Goal: Complete application form: Complete application form

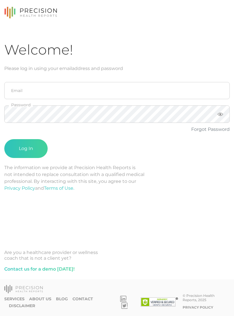
scroll to position [9, 0]
click at [17, 83] on input "email" at bounding box center [117, 90] width 226 height 17
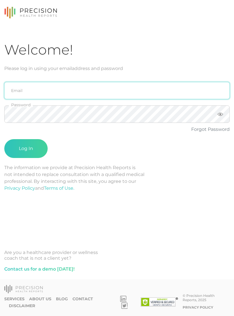
type input "[PERSON_NAME][EMAIL_ADDRESS][DOMAIN_NAME]"
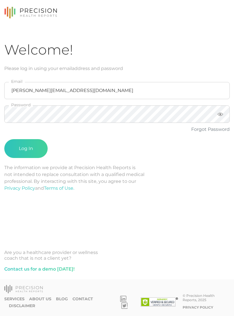
click at [19, 149] on button "Log In" at bounding box center [25, 148] width 43 height 19
click at [17, 144] on button "Log In" at bounding box center [25, 148] width 43 height 19
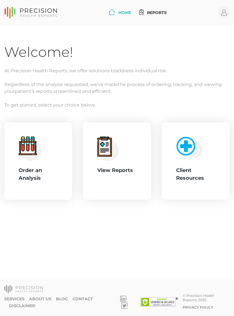
click at [24, 156] on circle at bounding box center [30, 149] width 22 height 22
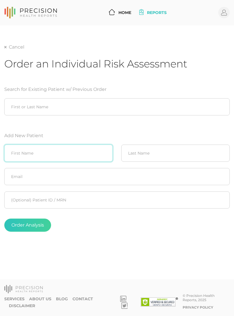
click at [26, 157] on input "text" at bounding box center [58, 152] width 108 height 17
type input "[PERSON_NAME]"
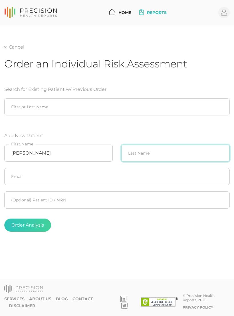
click at [188, 161] on input "text" at bounding box center [175, 152] width 108 height 17
type input "[PERSON_NAME]"
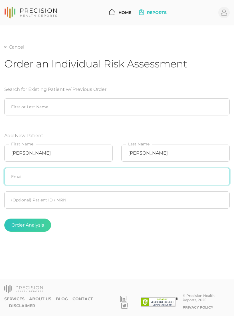
click at [17, 180] on input "text" at bounding box center [117, 176] width 226 height 17
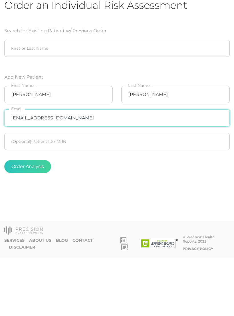
type input "[EMAIL_ADDRESS][DOMAIN_NAME]"
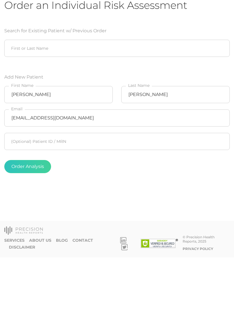
click at [23, 218] on button "Order Analysis" at bounding box center [27, 224] width 47 height 13
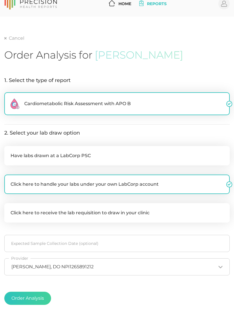
click at [30, 301] on button "Order Analysis" at bounding box center [27, 298] width 47 height 13
radio input "false"
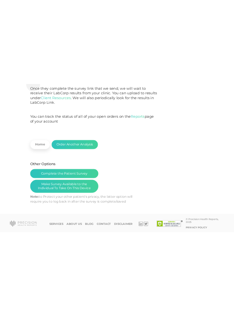
scroll to position [9, 0]
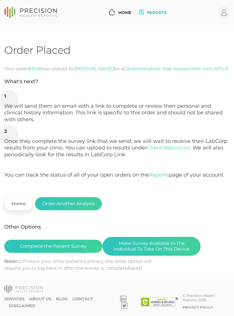
click at [54, 243] on button "Complete the Patient Survey" at bounding box center [53, 246] width 98 height 13
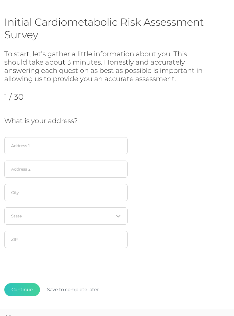
scroll to position [28, 0]
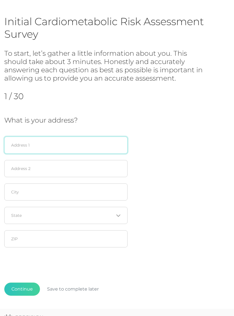
click at [75, 138] on input "text" at bounding box center [65, 145] width 123 height 17
type input "714 Galveston street"
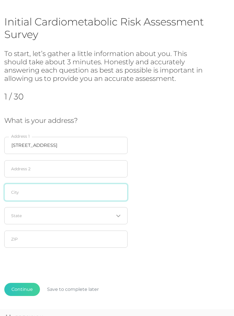
click at [85, 196] on input "text" at bounding box center [65, 192] width 123 height 17
type input "Muskogee"
click at [81, 214] on input "Search for option" at bounding box center [62, 216] width 102 height 6
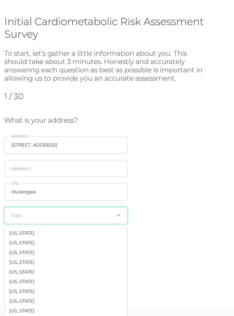
scroll to position [343, 0]
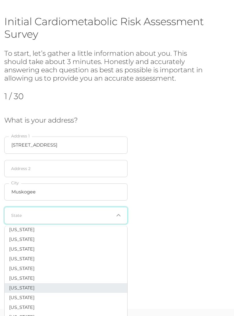
click at [34, 283] on li "Oklahoma" at bounding box center [66, 288] width 123 height 10
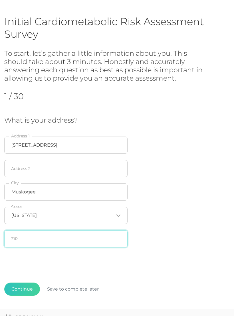
click at [65, 238] on input "text" at bounding box center [65, 238] width 123 height 17
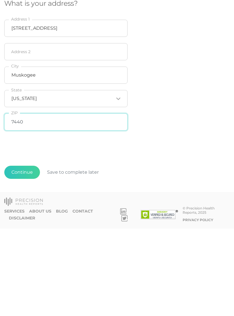
type input "74403"
click at [27, 253] on button "Continue" at bounding box center [22, 259] width 36 height 13
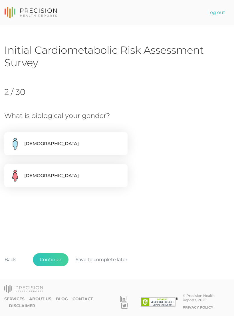
click at [72, 176] on label "Female" at bounding box center [65, 175] width 123 height 23
click at [9, 170] on input "Female" at bounding box center [6, 167] width 5 height 6
radio input "true"
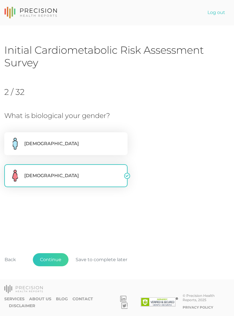
click at [57, 266] on button "Continue" at bounding box center [51, 259] width 36 height 13
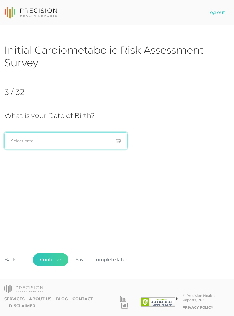
click at [71, 140] on input at bounding box center [65, 140] width 123 height 17
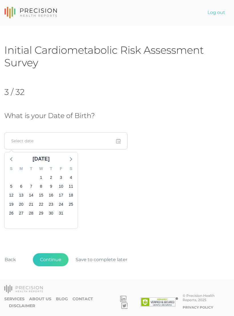
click at [52, 157] on div "October 2025" at bounding box center [41, 159] width 22 height 8
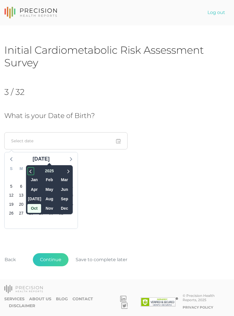
click at [28, 171] on icon at bounding box center [31, 171] width 6 height 7
click at [28, 172] on icon at bounding box center [31, 171] width 6 height 7
click at [28, 171] on icon at bounding box center [31, 171] width 6 height 7
click at [28, 170] on icon at bounding box center [31, 171] width 6 height 7
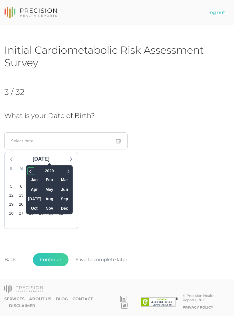
click at [28, 170] on icon at bounding box center [31, 171] width 6 height 7
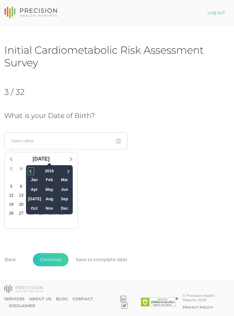
click at [28, 170] on icon at bounding box center [31, 171] width 6 height 7
click at [28, 169] on icon at bounding box center [31, 171] width 6 height 7
click at [28, 170] on icon at bounding box center [31, 171] width 6 height 7
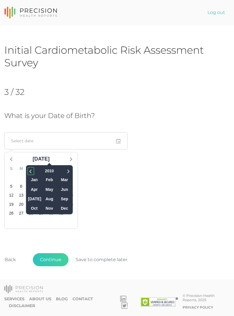
click at [28, 170] on icon at bounding box center [31, 171] width 6 height 7
click at [28, 169] on icon at bounding box center [31, 171] width 6 height 7
click at [28, 170] on icon at bounding box center [31, 171] width 6 height 7
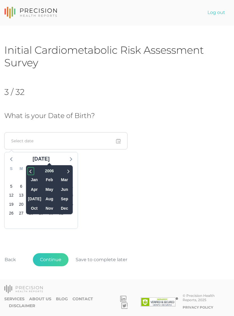
click at [28, 170] on icon at bounding box center [31, 171] width 6 height 7
click at [28, 171] on icon at bounding box center [31, 171] width 6 height 7
click at [28, 170] on icon at bounding box center [31, 171] width 6 height 7
click at [27, 170] on span at bounding box center [30, 171] width 7 height 8
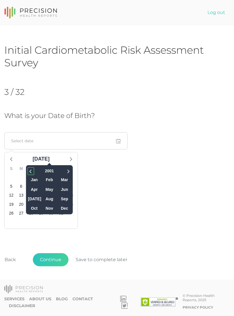
click at [28, 170] on icon at bounding box center [31, 171] width 6 height 7
click at [27, 169] on span at bounding box center [30, 171] width 7 height 8
click at [28, 168] on icon at bounding box center [31, 171] width 6 height 7
click at [28, 170] on icon at bounding box center [31, 171] width 6 height 7
click at [27, 168] on span at bounding box center [30, 171] width 7 height 8
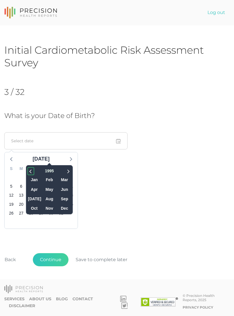
click at [27, 168] on span at bounding box center [30, 171] width 7 height 8
click at [27, 167] on span at bounding box center [30, 171] width 7 height 8
click at [28, 168] on div at bounding box center [34, 170] width 15 height 9
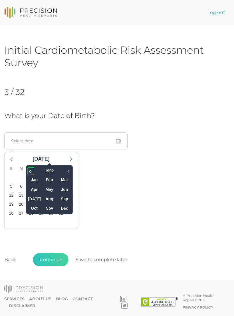
click at [29, 171] on icon at bounding box center [30, 172] width 2 height 4
click at [60, 179] on span "Mar" at bounding box center [65, 179] width 14 height 9
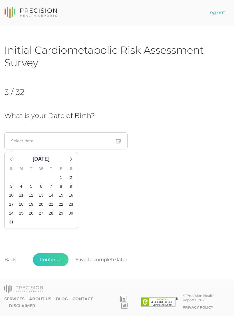
click at [59, 266] on button "Continue" at bounding box center [51, 259] width 36 height 13
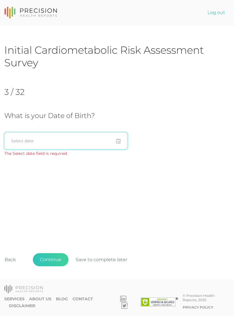
click at [98, 142] on input at bounding box center [65, 140] width 123 height 17
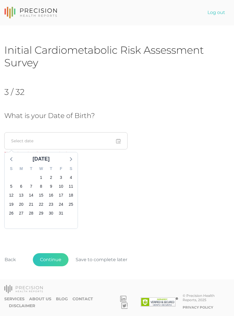
click at [52, 160] on div "October 2025" at bounding box center [41, 159] width 22 height 8
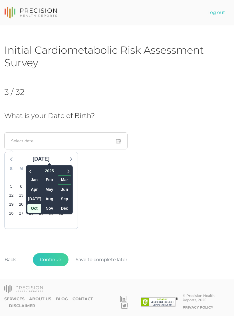
click at [58, 179] on span "Mar" at bounding box center [65, 179] width 14 height 9
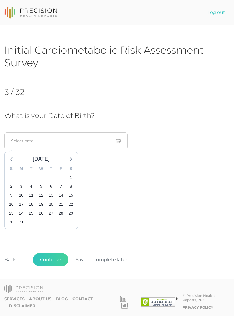
click at [15, 158] on icon at bounding box center [11, 158] width 7 height 7
click at [14, 159] on icon at bounding box center [11, 158] width 7 height 7
click at [14, 158] on icon at bounding box center [11, 158] width 7 height 7
click at [52, 156] on div "December 2024" at bounding box center [41, 159] width 22 height 8
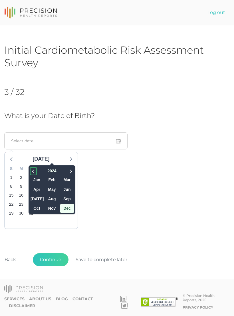
click at [31, 171] on icon at bounding box center [34, 171] width 6 height 7
click at [31, 169] on icon at bounding box center [34, 171] width 6 height 7
click at [31, 170] on icon at bounding box center [34, 171] width 6 height 7
click at [31, 169] on icon at bounding box center [34, 171] width 6 height 7
click at [31, 168] on icon at bounding box center [34, 171] width 6 height 7
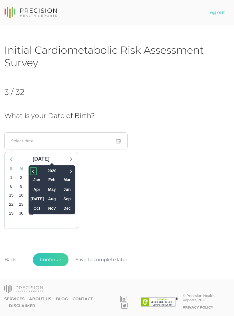
click at [31, 168] on icon at bounding box center [34, 171] width 6 height 7
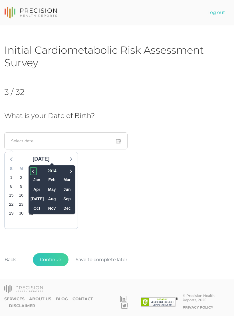
click at [31, 168] on icon at bounding box center [34, 171] width 6 height 7
click at [31, 171] on icon at bounding box center [34, 171] width 6 height 7
click at [31, 170] on icon at bounding box center [34, 171] width 6 height 7
click at [31, 169] on icon at bounding box center [34, 171] width 6 height 7
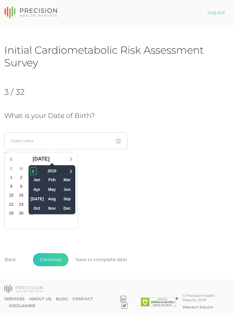
click at [31, 170] on icon at bounding box center [34, 171] width 6 height 7
click at [31, 169] on icon at bounding box center [34, 171] width 6 height 7
click at [31, 170] on icon at bounding box center [34, 171] width 6 height 7
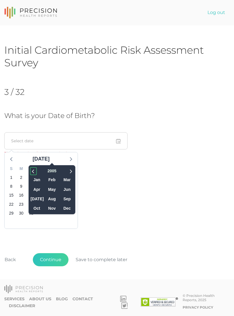
click at [31, 170] on icon at bounding box center [34, 171] width 6 height 7
click at [31, 171] on icon at bounding box center [34, 171] width 6 height 7
click at [31, 172] on icon at bounding box center [34, 171] width 6 height 7
click at [31, 171] on icon at bounding box center [34, 171] width 6 height 7
click at [31, 170] on icon at bounding box center [34, 171] width 6 height 7
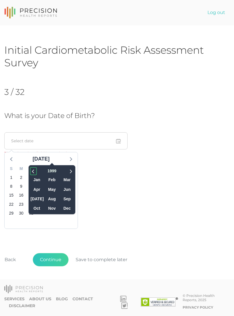
click at [31, 170] on icon at bounding box center [34, 171] width 6 height 7
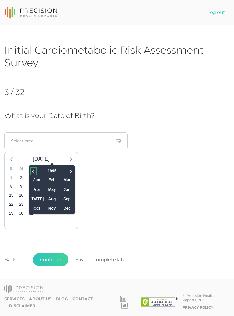
click at [31, 170] on icon at bounding box center [34, 171] width 6 height 7
click at [31, 171] on icon at bounding box center [34, 171] width 6 height 7
click at [32, 170] on icon at bounding box center [33, 172] width 2 height 4
click at [60, 180] on span "Mar" at bounding box center [67, 179] width 14 height 9
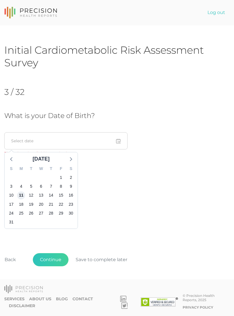
click at [22, 194] on span "11" at bounding box center [21, 195] width 8 height 8
type input "03/11/1991"
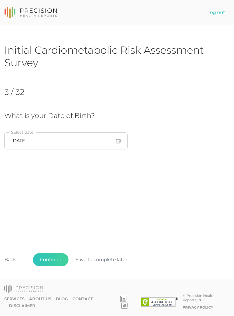
click at [56, 266] on button "Continue" at bounding box center [51, 259] width 36 height 13
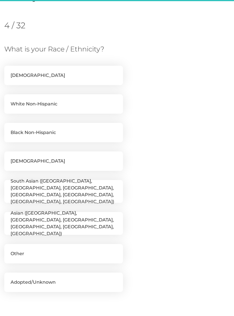
scroll to position [78, 0]
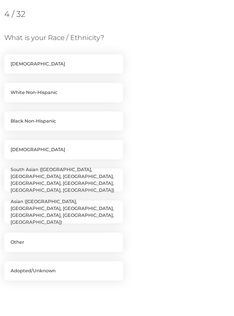
click at [89, 144] on label "Native American" at bounding box center [63, 149] width 119 height 19
click at [9, 144] on input "Native American" at bounding box center [6, 143] width 5 height 6
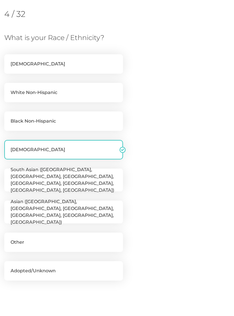
click at [100, 147] on label "Native American" at bounding box center [63, 149] width 119 height 19
click at [9, 146] on input "Native American" at bounding box center [6, 143] width 5 height 6
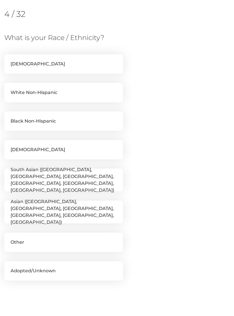
click at [67, 148] on label "Native American" at bounding box center [63, 149] width 119 height 19
click at [9, 146] on input "Native American" at bounding box center [6, 143] width 5 height 6
checkbox input "true"
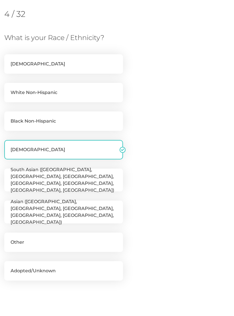
click at [97, 91] on label "White Non-Hispanic" at bounding box center [63, 92] width 119 height 19
click at [9, 89] on input "White Non-Hispanic" at bounding box center [6, 86] width 5 height 6
checkbox input "true"
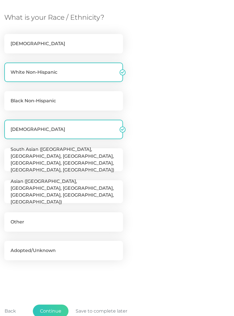
scroll to position [140, 0]
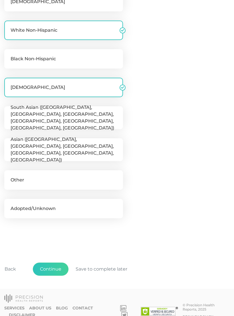
click at [53, 270] on button "Continue" at bounding box center [51, 268] width 36 height 13
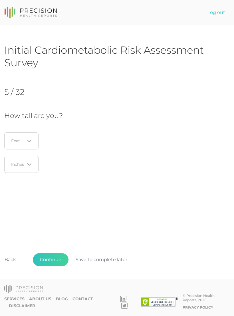
click at [19, 143] on input "Search for option" at bounding box center [17, 141] width 13 height 6
type input "5"
click at [12, 159] on li "5" at bounding box center [22, 159] width 45 height 10
click at [20, 165] on input "Search for option" at bounding box center [17, 164] width 13 height 6
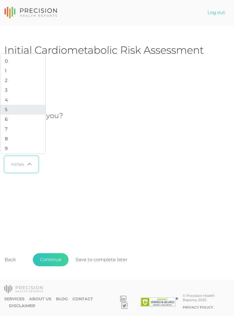
click at [8, 114] on li "5" at bounding box center [22, 110] width 45 height 10
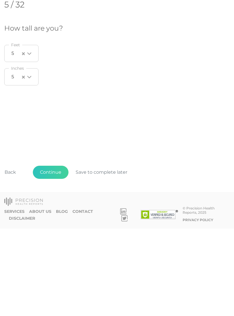
scroll to position [7, 0]
click at [50, 253] on button "Continue" at bounding box center [51, 259] width 36 height 13
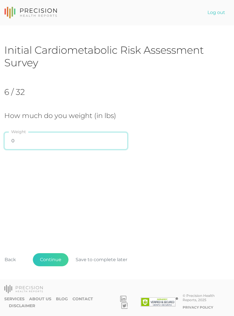
click at [86, 140] on input "0" at bounding box center [65, 140] width 123 height 17
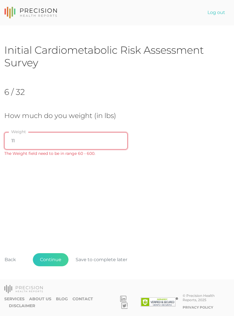
type input "113"
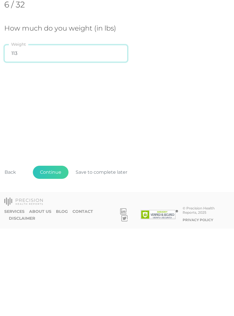
scroll to position [2, 0]
click at [55, 253] on button "Continue" at bounding box center [51, 259] width 36 height 13
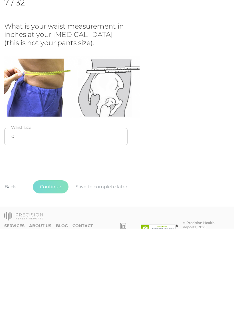
scroll to position [0, 0]
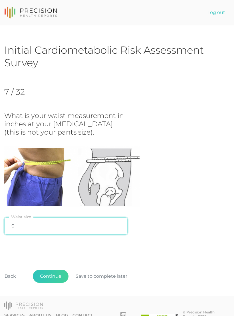
click at [71, 223] on input "0" at bounding box center [65, 225] width 123 height 17
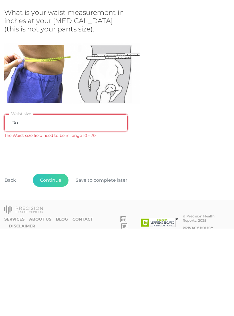
type input "D"
type input "N"
type input "25"
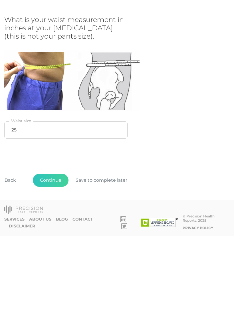
click at [51, 254] on button "Continue" at bounding box center [51, 260] width 36 height 13
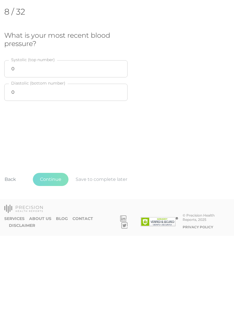
scroll to position [0, 0]
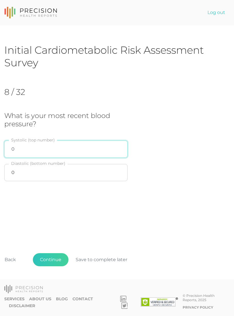
click at [82, 144] on input "0" at bounding box center [65, 148] width 123 height 17
type input "128"
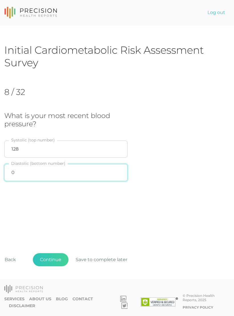
click at [75, 174] on input "0" at bounding box center [65, 172] width 123 height 17
type input "87"
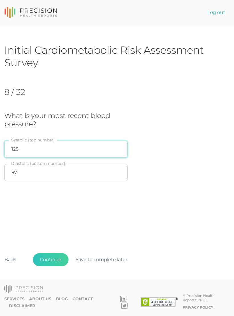
click at [27, 150] on input "128" at bounding box center [65, 148] width 123 height 17
type input "137"
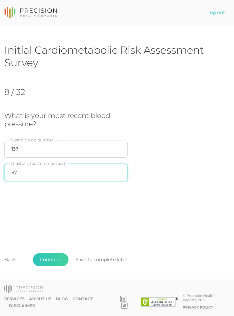
click at [74, 170] on input "87" at bounding box center [65, 172] width 123 height 17
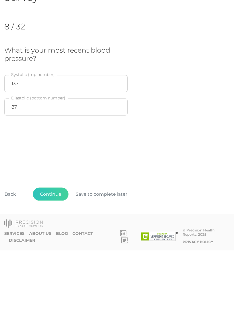
click at [54, 253] on button "Continue" at bounding box center [51, 259] width 36 height 13
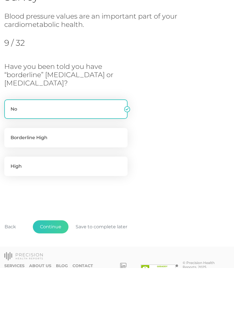
scroll to position [23, 0]
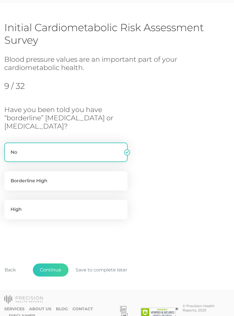
click at [75, 175] on label "Borderline High" at bounding box center [65, 180] width 123 height 19
click at [9, 175] on input "Borderline High" at bounding box center [6, 174] width 5 height 6
radio input "true"
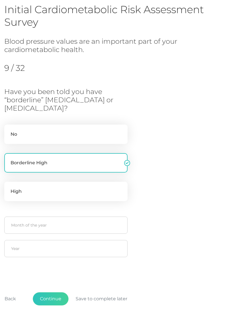
scroll to position [70, 0]
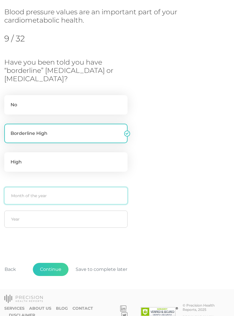
click at [64, 196] on input "text" at bounding box center [65, 195] width 123 height 17
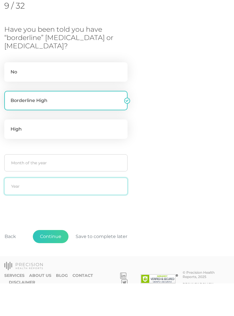
click at [77, 210] on input "text" at bounding box center [65, 218] width 123 height 17
click at [78, 95] on label "No" at bounding box center [65, 104] width 123 height 19
click at [9, 95] on input "No" at bounding box center [6, 98] width 5 height 6
radio input "true"
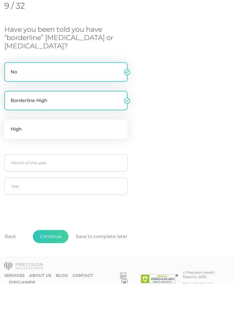
radio input "false"
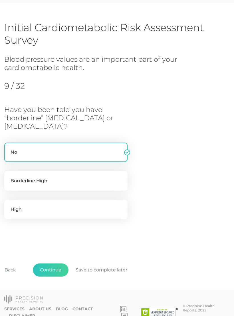
click at [60, 267] on button "Continue" at bounding box center [51, 269] width 36 height 13
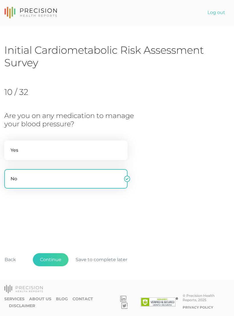
click at [57, 266] on button "Continue" at bounding box center [51, 259] width 36 height 13
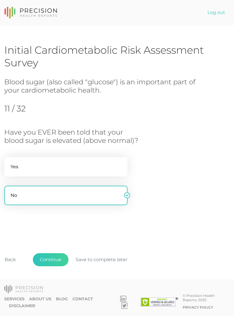
click at [60, 266] on button "Continue" at bounding box center [51, 259] width 36 height 13
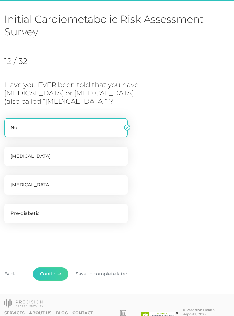
scroll to position [35, 0]
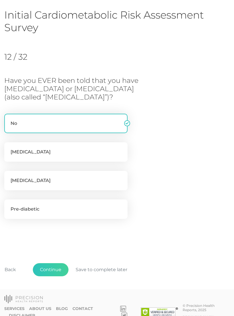
click at [58, 270] on button "Continue" at bounding box center [51, 269] width 36 height 13
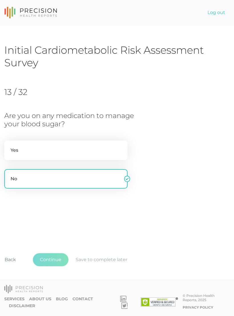
scroll to position [0, 0]
click at [59, 266] on button "Continue" at bounding box center [51, 259] width 36 height 13
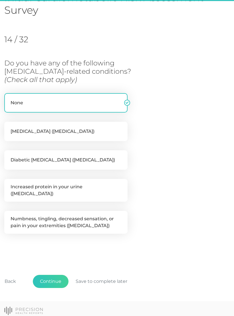
scroll to position [61, 0]
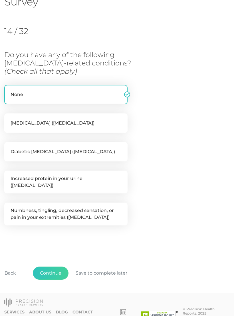
click at [58, 267] on button "Continue" at bounding box center [51, 272] width 36 height 13
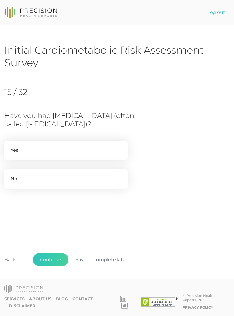
click at [100, 183] on label "No" at bounding box center [65, 178] width 123 height 19
click at [9, 175] on input "No" at bounding box center [6, 172] width 5 height 6
radio input "true"
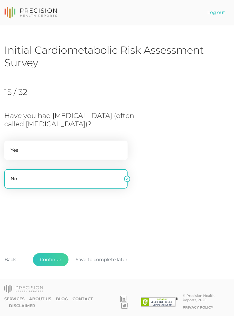
click at [59, 266] on button "Continue" at bounding box center [51, 259] width 36 height 13
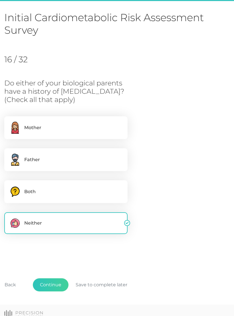
scroll to position [35, 0]
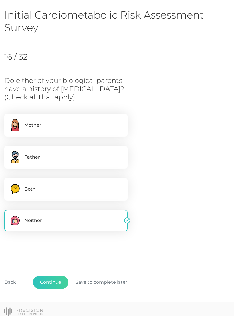
click at [69, 158] on label ".cls-3,.cls-4{fill-rule:evenodd}.cls-3{fill:#6d91ac}.cls-4{fill:#ffcd69} Father" at bounding box center [65, 157] width 123 height 23
click at [9, 151] on input ".cls-3,.cls-4{fill-rule:evenodd}.cls-3{fill:#6d91ac}.cls-4{fill:#ffcd69} Father" at bounding box center [6, 149] width 5 height 6
checkbox input "true"
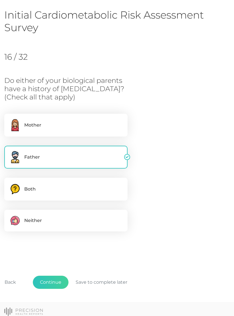
checkbox input "false"
click at [57, 278] on button "Continue" at bounding box center [51, 282] width 36 height 13
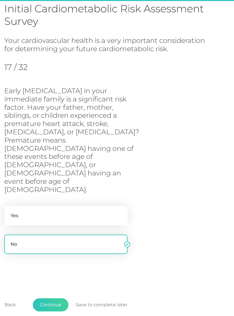
scroll to position [42, 0]
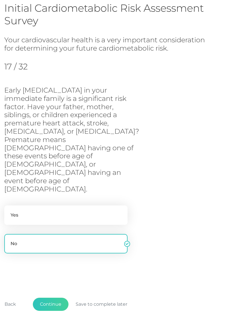
click at [112, 205] on label "Yes" at bounding box center [65, 214] width 123 height 19
click at [9, 205] on input "Yes" at bounding box center [6, 208] width 5 height 6
radio input "true"
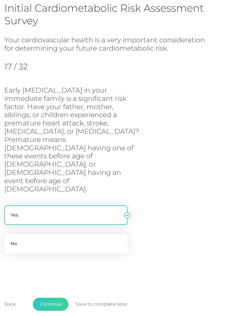
click at [56, 297] on button "Continue" at bounding box center [51, 303] width 36 height 13
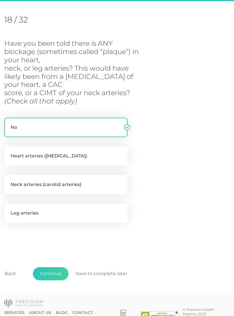
scroll to position [75, 0]
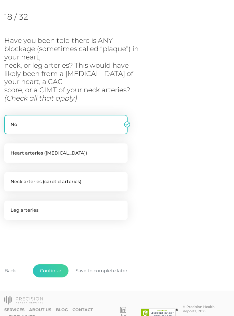
click at [56, 272] on button "Continue" at bounding box center [51, 270] width 36 height 13
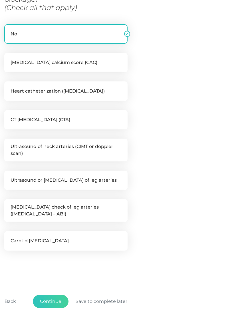
scroll to position [133, 0]
click at [60, 298] on button "Continue" at bounding box center [51, 301] width 36 height 13
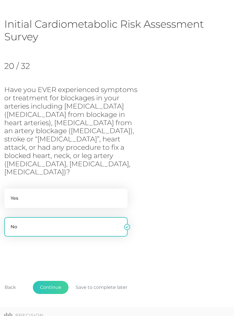
click at [59, 281] on button "Continue" at bounding box center [51, 287] width 36 height 13
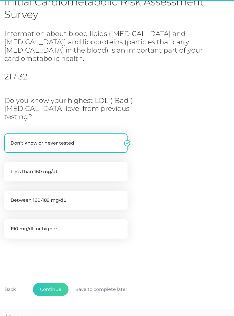
scroll to position [51, 0]
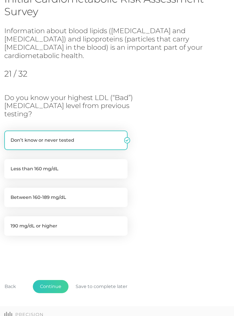
click at [58, 280] on button "Continue" at bounding box center [51, 286] width 36 height 13
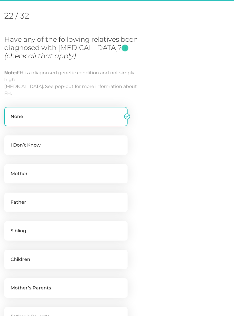
scroll to position [78, 0]
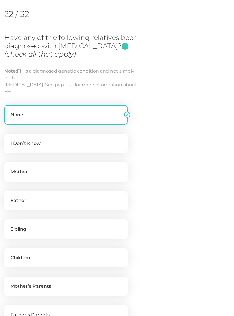
click at [57, 199] on label "Father" at bounding box center [65, 200] width 123 height 19
click at [9, 196] on input "Father" at bounding box center [6, 194] width 5 height 6
checkbox input "true"
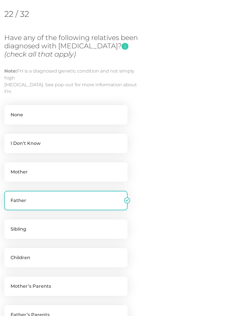
checkbox input "false"
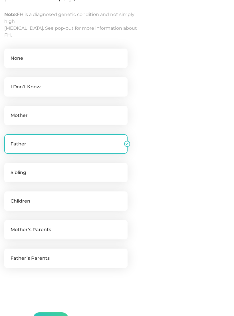
click at [65, 257] on label "Father’s Parents" at bounding box center [65, 257] width 123 height 19
click at [9, 254] on input "Father’s Parents" at bounding box center [6, 251] width 5 height 6
checkbox input "true"
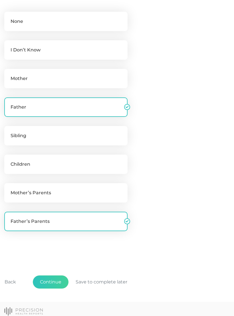
click at [58, 280] on button "Continue" at bounding box center [51, 281] width 36 height 13
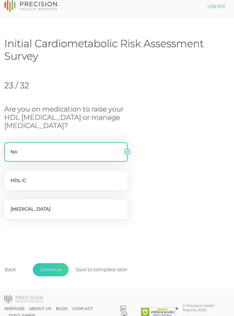
click at [56, 268] on button "Continue" at bounding box center [51, 269] width 36 height 13
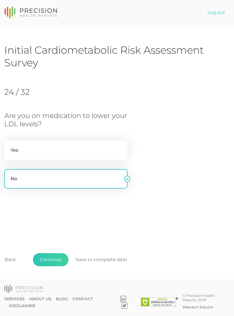
click at [57, 266] on button "Continue" at bounding box center [51, 259] width 36 height 13
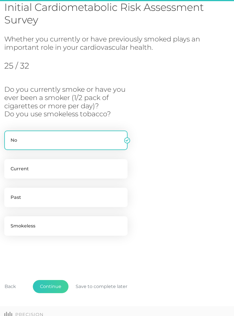
scroll to position [59, 0]
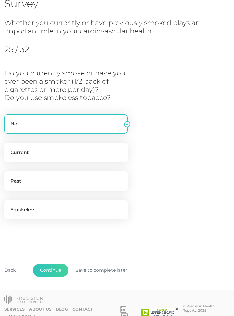
click at [55, 267] on button "Continue" at bounding box center [51, 270] width 36 height 13
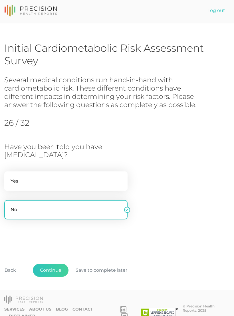
click at [61, 270] on button "Continue" at bounding box center [51, 270] width 36 height 13
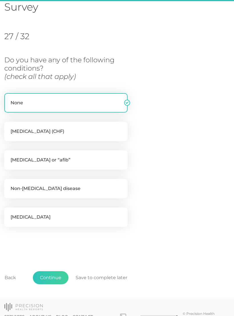
scroll to position [64, 0]
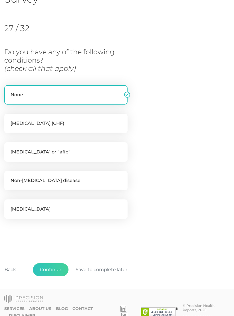
click at [59, 267] on button "Continue" at bounding box center [51, 269] width 36 height 13
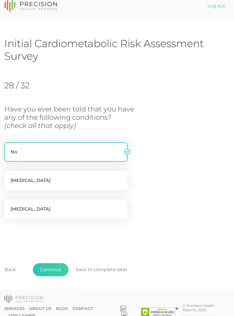
click at [60, 268] on button "Continue" at bounding box center [51, 269] width 36 height 13
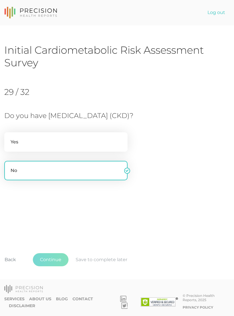
scroll to position [0, 0]
click at [50, 266] on button "Continue" at bounding box center [51, 259] width 36 height 13
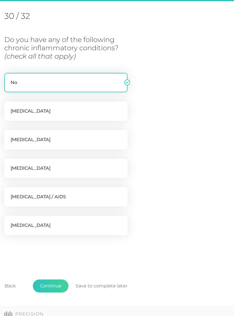
scroll to position [78, 0]
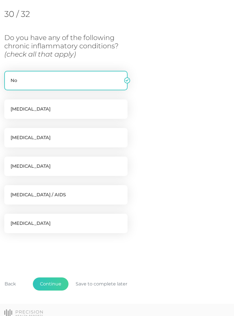
click at [58, 287] on button "Continue" at bounding box center [51, 283] width 36 height 13
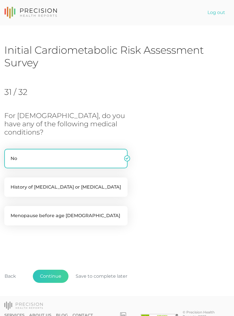
click at [55, 270] on button "Continue" at bounding box center [51, 276] width 36 height 13
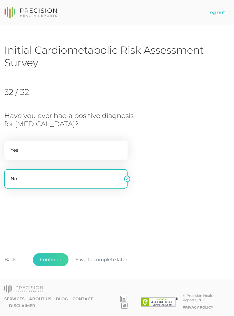
click at [103, 150] on label "Yes" at bounding box center [65, 149] width 123 height 19
click at [9, 146] on input "Yes" at bounding box center [6, 143] width 5 height 6
radio input "true"
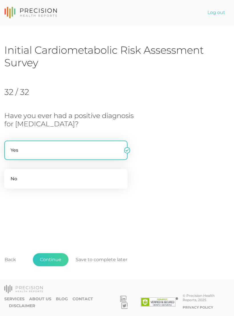
click at [60, 266] on button "Continue" at bounding box center [51, 259] width 36 height 13
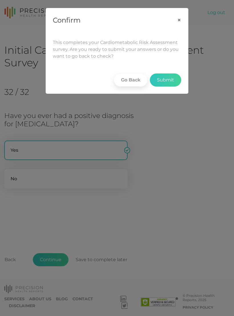
click at [167, 78] on button "Submit" at bounding box center [165, 79] width 31 height 13
